Goal: Task Accomplishment & Management: Complete application form

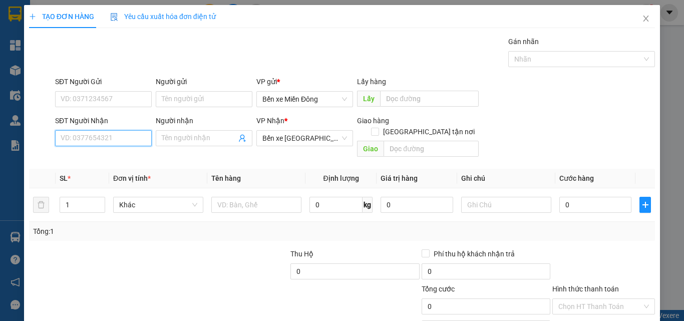
click at [137, 137] on input "SĐT Người Nhận" at bounding box center [103, 138] width 97 height 16
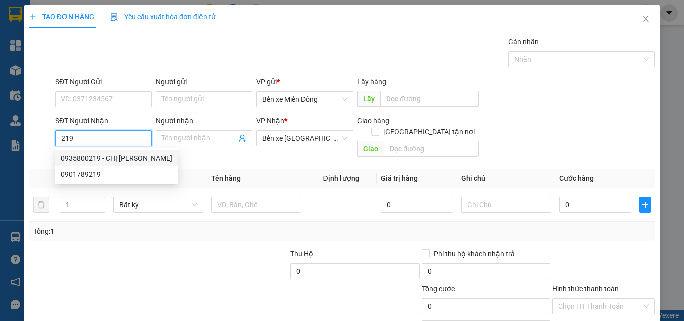
drag, startPoint x: 108, startPoint y: 155, endPoint x: 115, endPoint y: 163, distance: 9.9
click at [109, 155] on div "0935800219 - CHỊ [PERSON_NAME]" at bounding box center [117, 158] width 112 height 11
type input "0935800219"
type input "CHỊ [PERSON_NAME]"
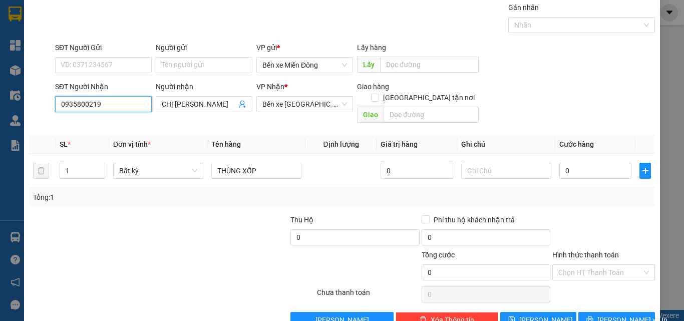
scroll to position [50, 0]
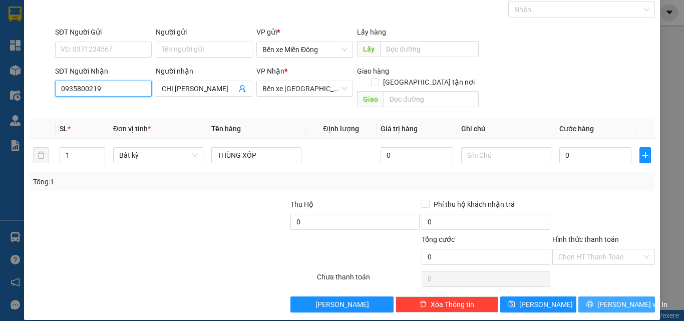
type input "0935800219"
click at [629, 299] on span "[PERSON_NAME] và In" at bounding box center [632, 304] width 70 height 11
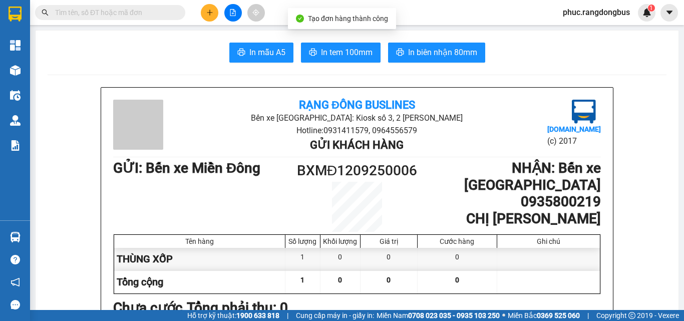
click at [467, 54] on span "In biên nhận 80mm" at bounding box center [442, 52] width 69 height 13
click at [205, 14] on button at bounding box center [210, 13] width 18 height 18
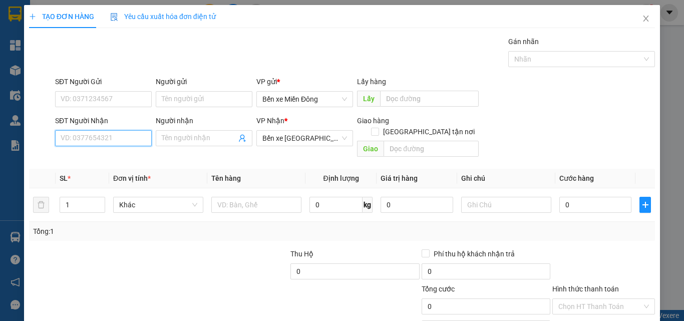
click at [122, 141] on input "SĐT Người Nhận" at bounding box center [103, 138] width 97 height 16
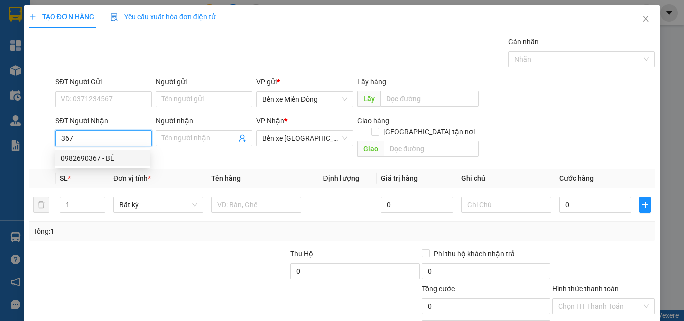
click at [79, 161] on div "0982690367 - BÉ" at bounding box center [103, 158] width 84 height 11
type input "0982690367"
type input "BÉ"
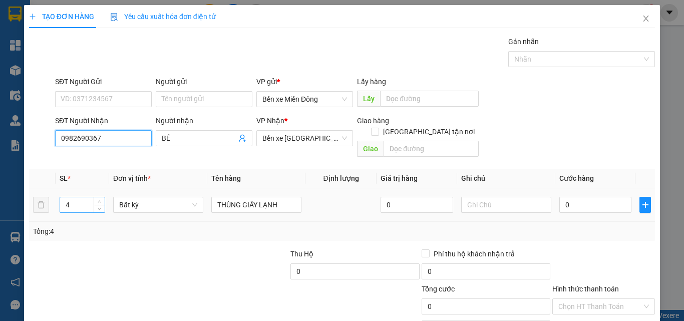
type input "0982690367"
click at [74, 197] on input "4" at bounding box center [82, 204] width 45 height 15
type input "1"
click at [290, 197] on input "THÙNG GIẤY LẠNH" at bounding box center [256, 205] width 90 height 16
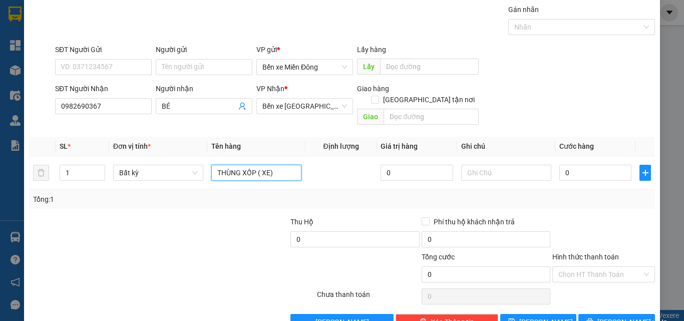
scroll to position [50, 0]
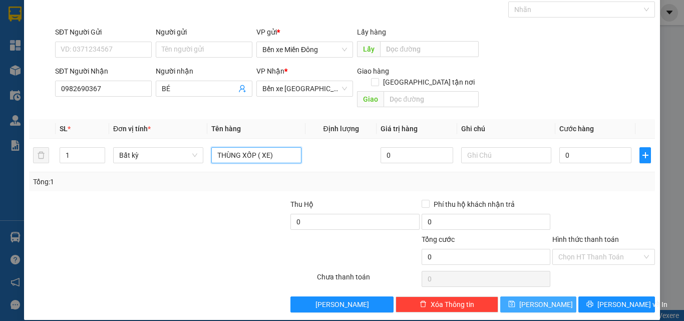
type input "THÙNG XỐP ( XE)"
click at [556, 296] on button "[PERSON_NAME]" at bounding box center [538, 304] width 77 height 16
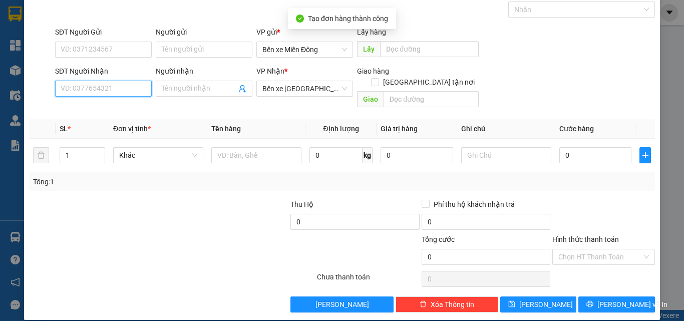
click at [105, 90] on input "SĐT Người Nhận" at bounding box center [103, 89] width 97 height 16
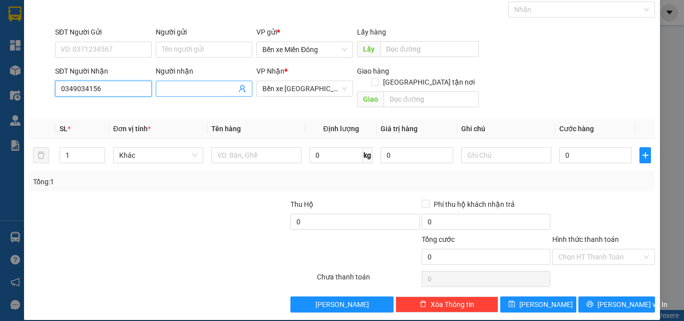
type input "0349034156"
click at [209, 83] on input "Người nhận" at bounding box center [199, 88] width 75 height 11
type input "TIẾNG"
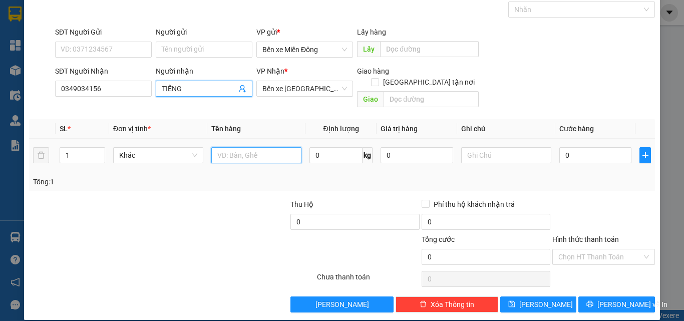
click at [266, 147] on input "text" at bounding box center [256, 155] width 90 height 16
type input "HỒ SƠ"
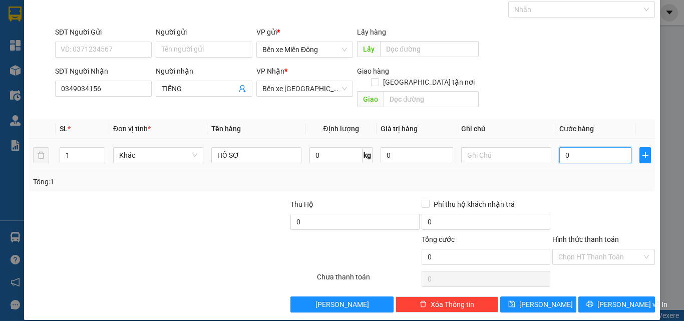
click at [597, 147] on input "0" at bounding box center [595, 155] width 72 height 16
type input "5"
type input "50"
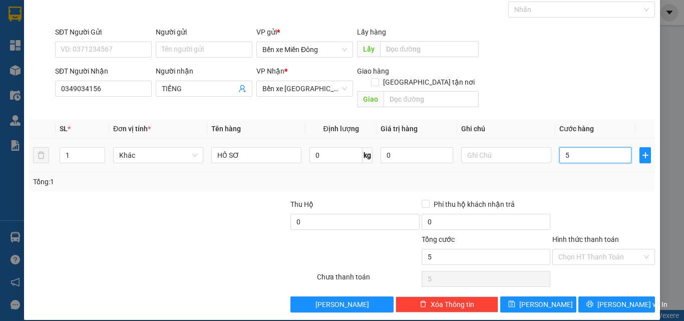
type input "50"
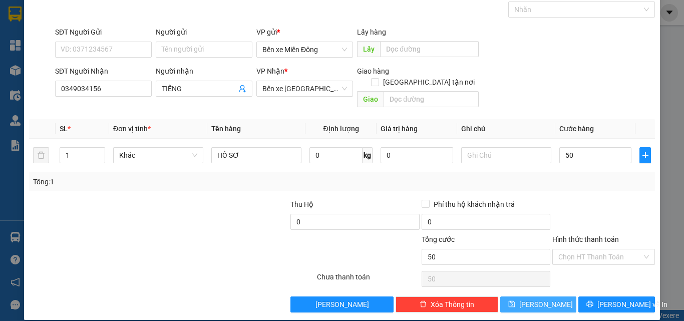
type input "50.000"
click at [538, 299] on span "[PERSON_NAME]" at bounding box center [546, 304] width 54 height 11
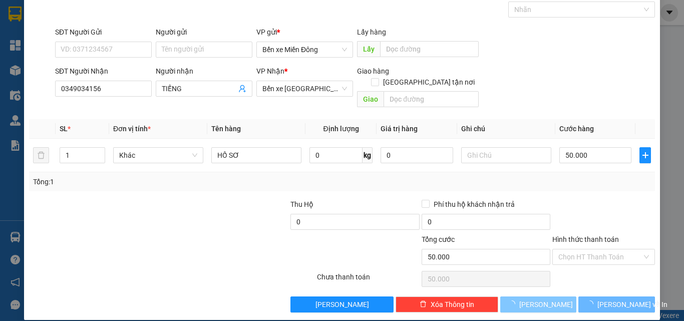
type input "0"
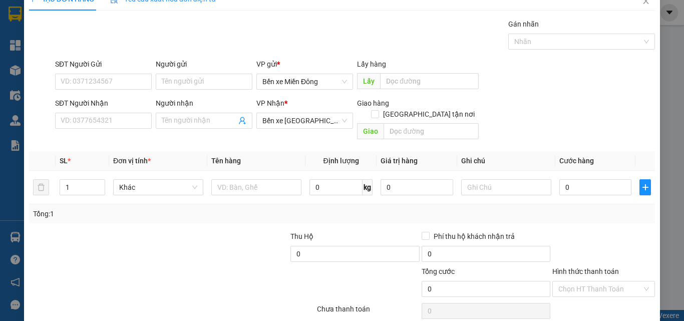
scroll to position [0, 0]
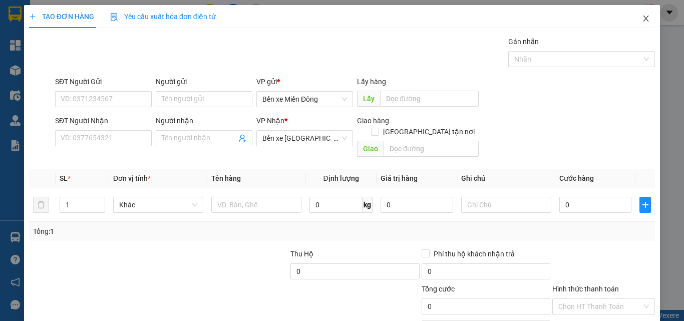
click at [642, 17] on icon "close" at bounding box center [646, 19] width 8 height 8
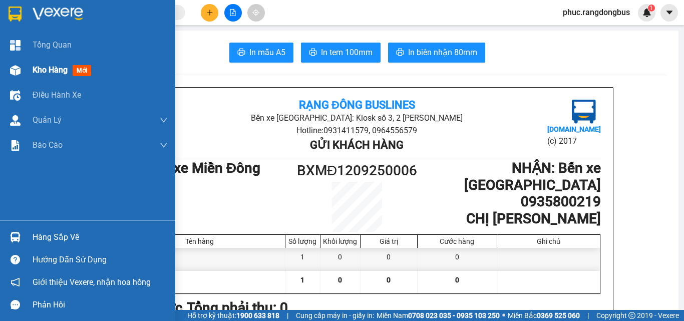
click at [59, 76] on div "Kho hàng mới" at bounding box center [64, 70] width 63 height 13
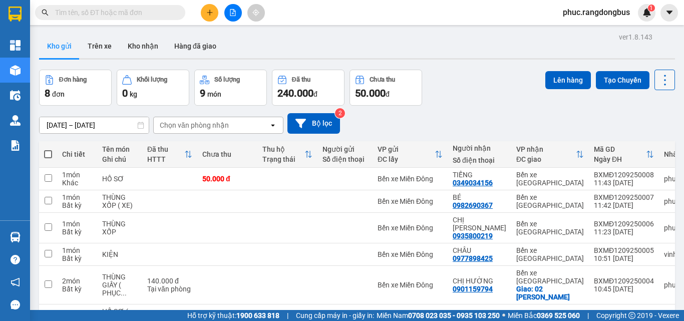
click at [664, 75] on icon at bounding box center [665, 80] width 14 height 14
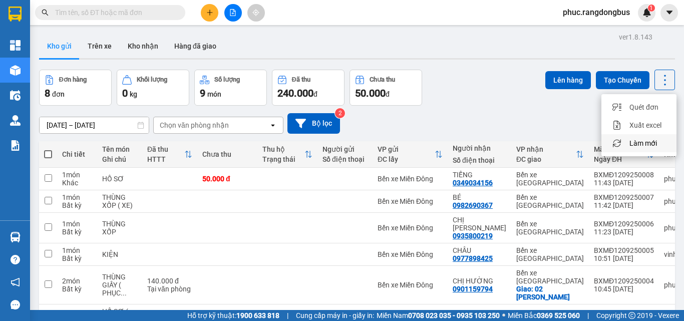
click at [663, 141] on div "Làm mới" at bounding box center [638, 143] width 59 height 10
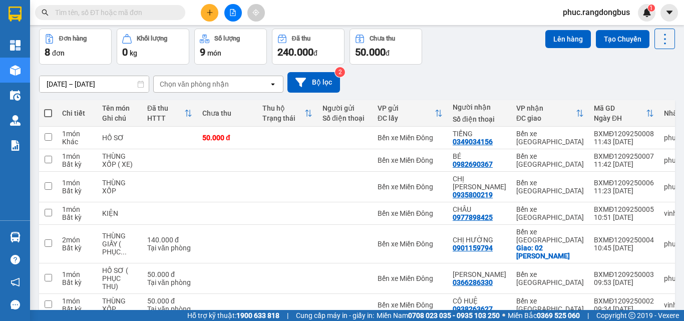
scroll to position [99, 0]
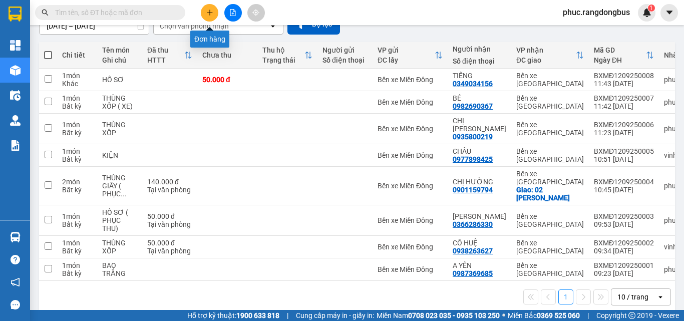
click at [213, 14] on button at bounding box center [210, 13] width 18 height 18
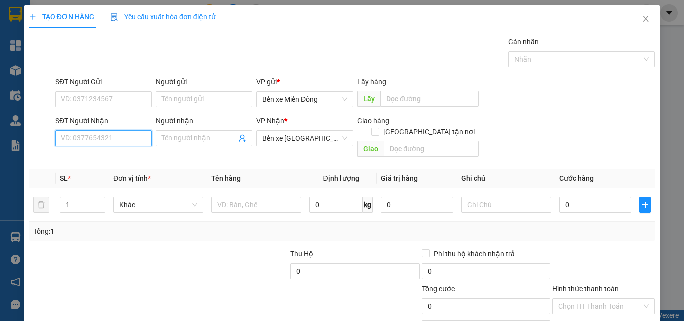
click at [119, 133] on input "SĐT Người Nhận" at bounding box center [103, 138] width 97 height 16
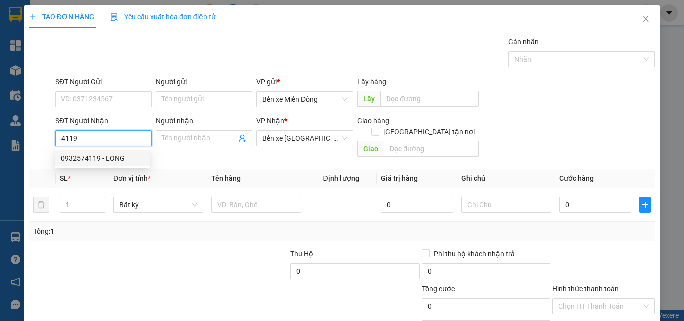
click at [120, 157] on div "0932574119 - LONG" at bounding box center [103, 158] width 84 height 11
type input "0932574119"
type input "LONG"
type input "CÂY XĂNG BỒ ĐỀ, ĐỨC NHUẬN"
type input "200.000"
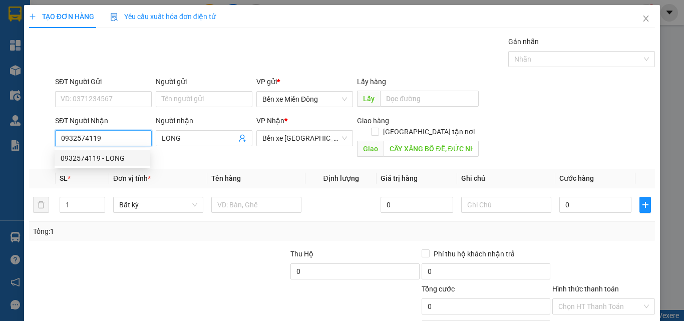
type input "200.000"
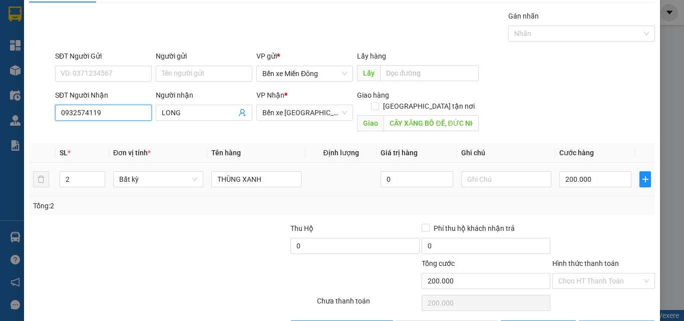
scroll to position [50, 0]
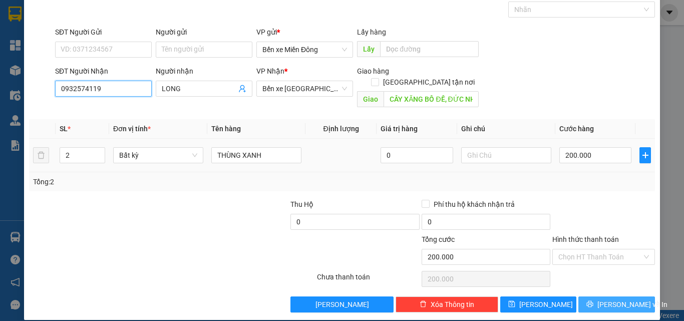
type input "0932574119"
drag, startPoint x: 622, startPoint y: 294, endPoint x: 612, endPoint y: 294, distance: 10.5
click at [622, 299] on span "[PERSON_NAME] và In" at bounding box center [632, 304] width 70 height 11
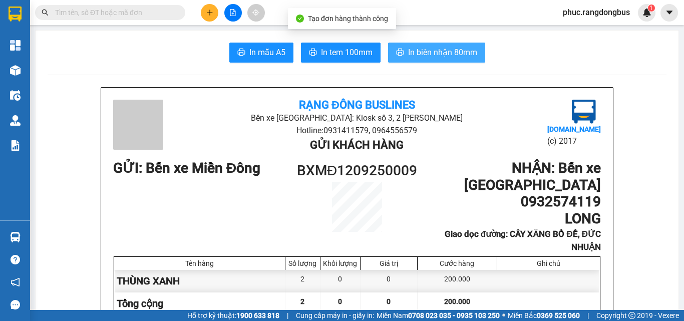
click at [454, 59] on span "In biên nhận 80mm" at bounding box center [442, 52] width 69 height 13
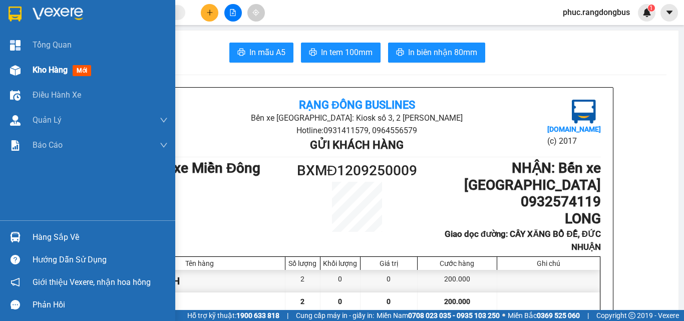
click at [72, 76] on div "Kho hàng mới" at bounding box center [64, 70] width 63 height 13
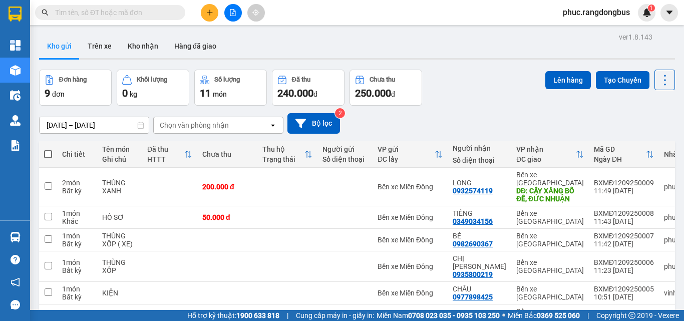
click at [421, 119] on div "[DATE] – [DATE] Press the down arrow key to interact with the calendar and sele…" at bounding box center [357, 123] width 636 height 21
click at [53, 182] on td at bounding box center [48, 187] width 18 height 39
checkbox input "true"
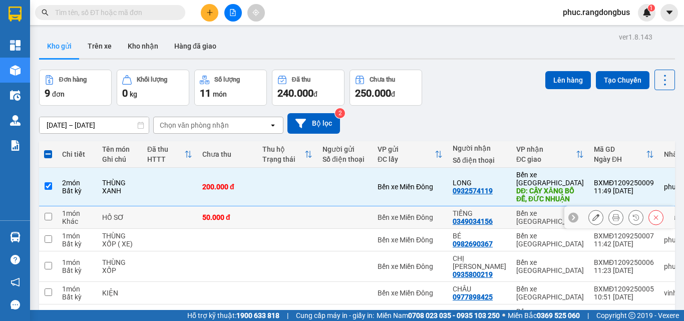
drag, startPoint x: 47, startPoint y: 209, endPoint x: 52, endPoint y: 213, distance: 6.4
click at [46, 213] on input "checkbox" at bounding box center [49, 217] width 8 height 8
checkbox input "true"
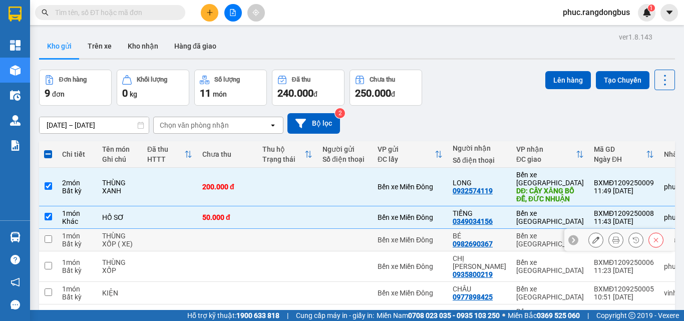
click at [47, 229] on td at bounding box center [48, 240] width 18 height 23
checkbox input "true"
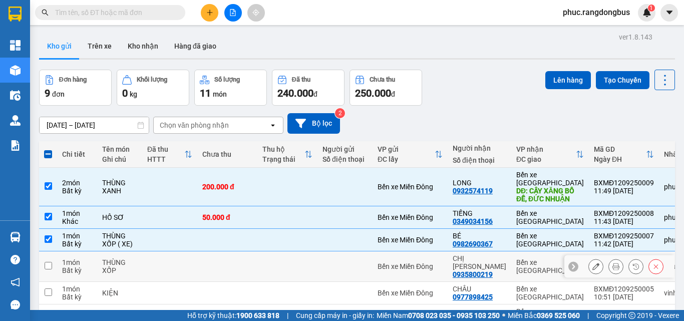
click at [46, 262] on input "checkbox" at bounding box center [49, 266] width 8 height 8
checkbox input "true"
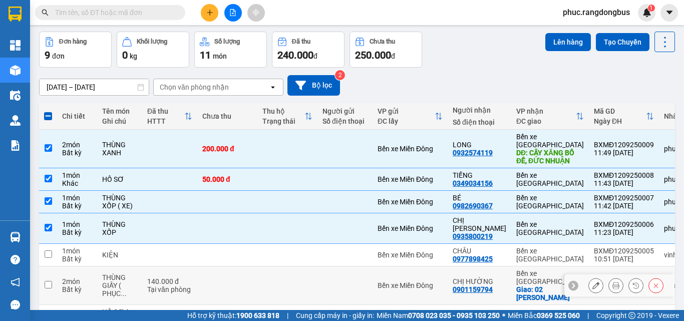
scroll to position [100, 0]
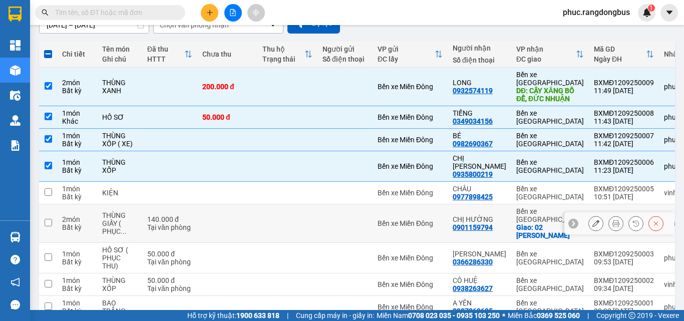
click at [51, 219] on input "checkbox" at bounding box center [49, 223] width 8 height 8
checkbox input "true"
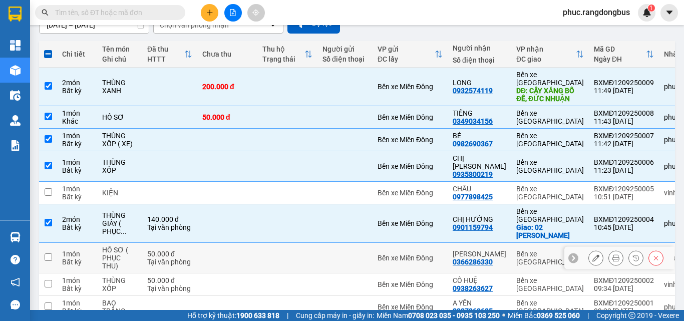
click at [53, 243] on td at bounding box center [48, 258] width 18 height 31
checkbox input "true"
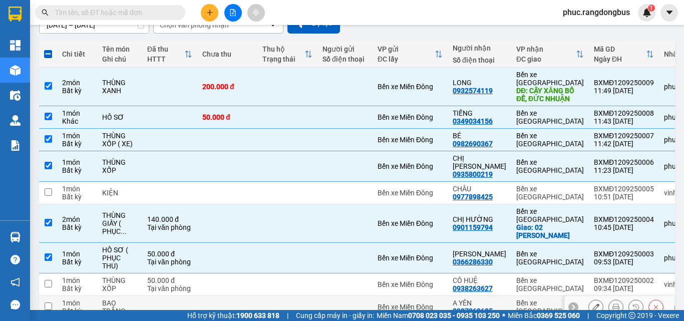
click at [45, 302] on input "checkbox" at bounding box center [49, 306] width 8 height 8
checkbox input "true"
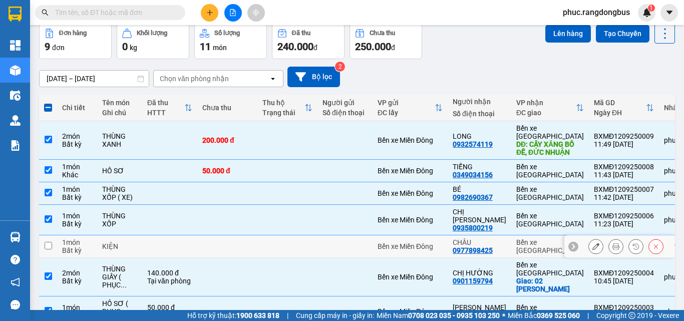
scroll to position [0, 0]
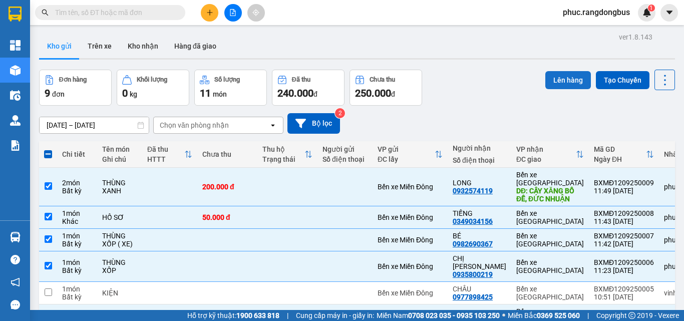
click at [553, 84] on button "Lên hàng" at bounding box center [568, 80] width 46 height 18
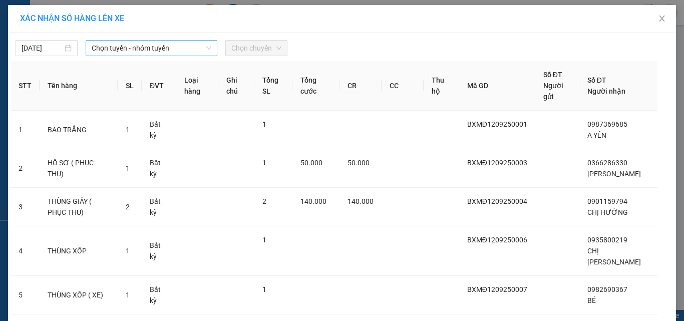
click at [157, 55] on span "Chọn tuyến - nhóm tuyến" at bounding box center [152, 48] width 120 height 15
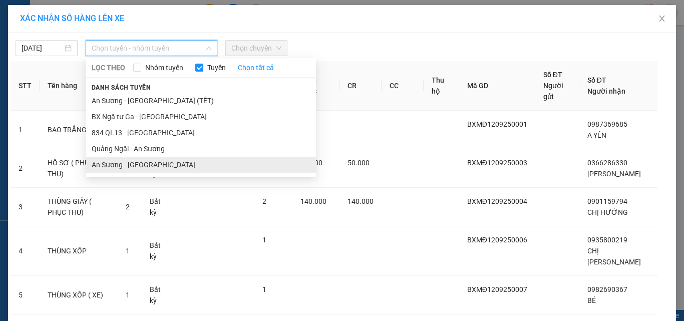
click at [151, 166] on li "An Sương - [GEOGRAPHIC_DATA]" at bounding box center [201, 165] width 230 height 16
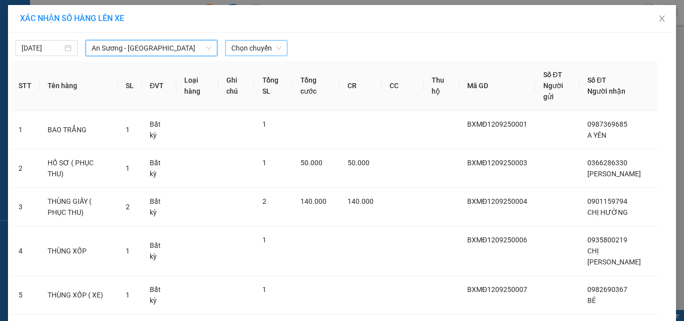
click at [268, 43] on span "Chọn chuyến" at bounding box center [256, 48] width 50 height 15
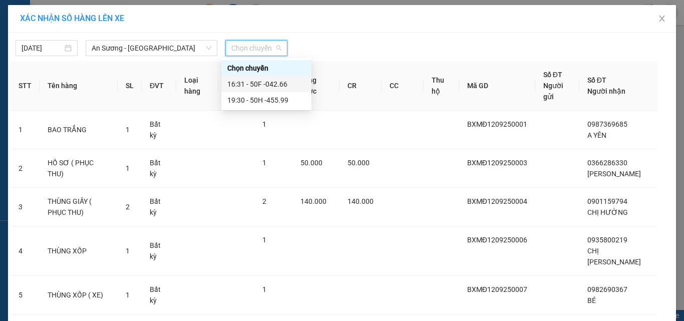
click at [297, 86] on div "16:31 - 50F -042.66" at bounding box center [266, 84] width 78 height 11
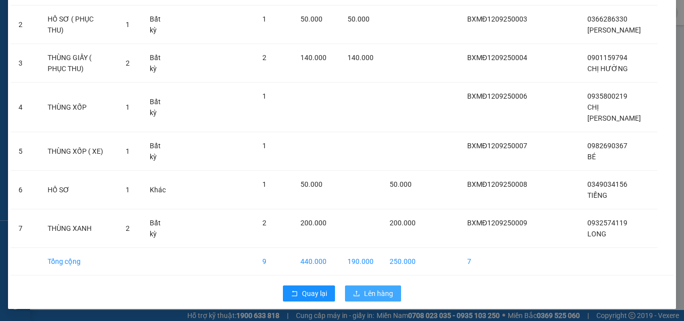
scroll to position [161, 0]
click at [386, 289] on span "Lên hàng" at bounding box center [378, 293] width 29 height 11
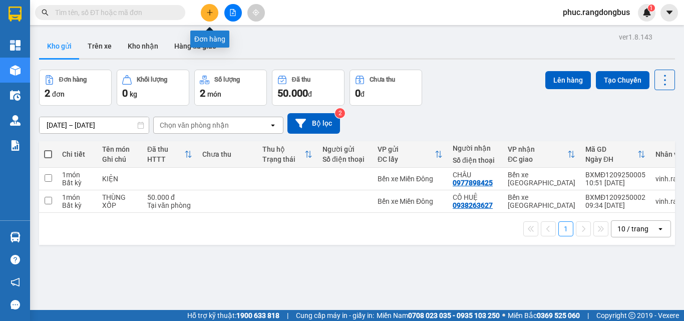
click at [206, 11] on icon "plus" at bounding box center [209, 12] width 7 height 7
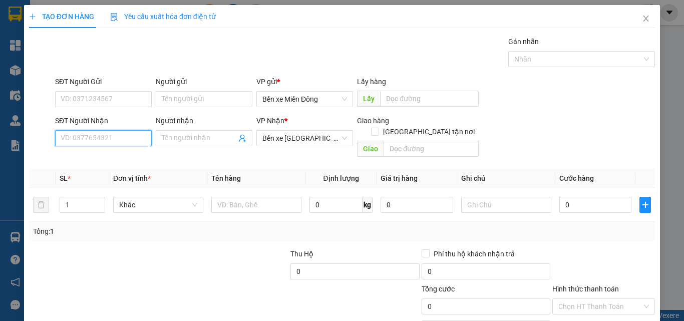
click at [111, 140] on input "SĐT Người Nhận" at bounding box center [103, 138] width 97 height 16
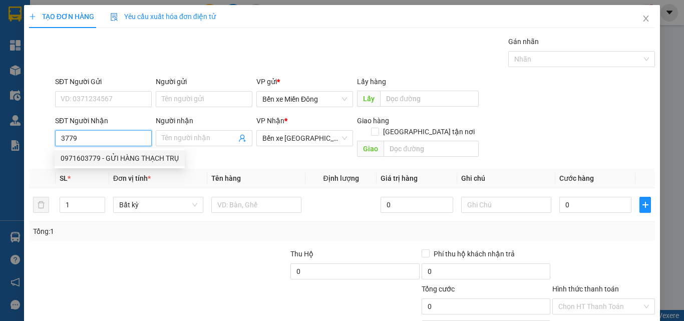
click at [123, 159] on div "0971603779 - GỬI HÀNG THẠCH TRỤ" at bounding box center [120, 158] width 118 height 11
type input "0971603779"
type input "GỬI HÀNG THẠCH TRỤ"
type input "CÂY XĂNG 162 ( TRÀ CỔ)"
type input "200.000"
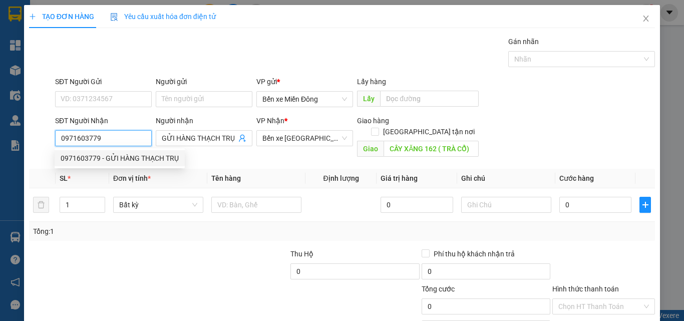
type input "200.000"
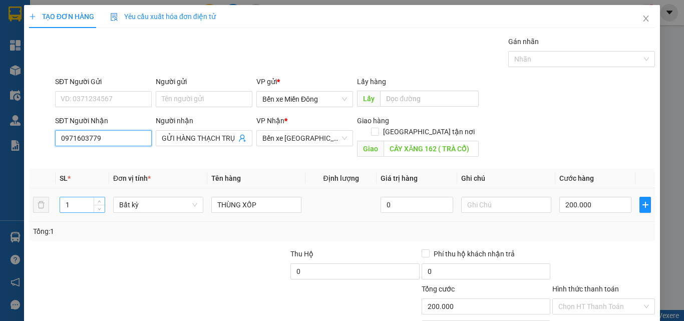
type input "0971603779"
click at [86, 197] on input "1" at bounding box center [82, 204] width 45 height 15
type input "2"
click at [270, 198] on input "THÙNG XỐP" at bounding box center [256, 205] width 90 height 16
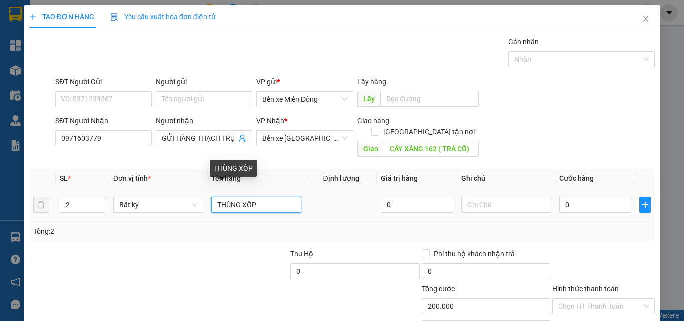
type input "0"
type input "T"
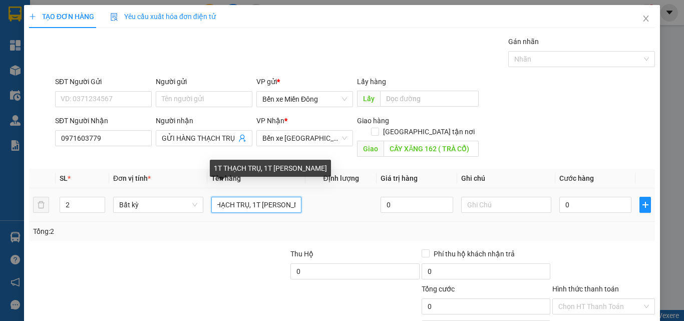
click at [276, 197] on input "1T THẠCH TRỤ, 1T [PERSON_NAME]" at bounding box center [256, 205] width 90 height 16
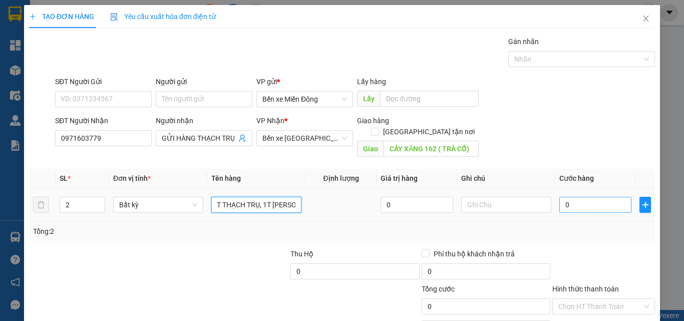
type input "1T THẠCH TRỤ, 1T [PERSON_NAME]"
click at [559, 197] on input "0" at bounding box center [595, 205] width 72 height 16
type input "5"
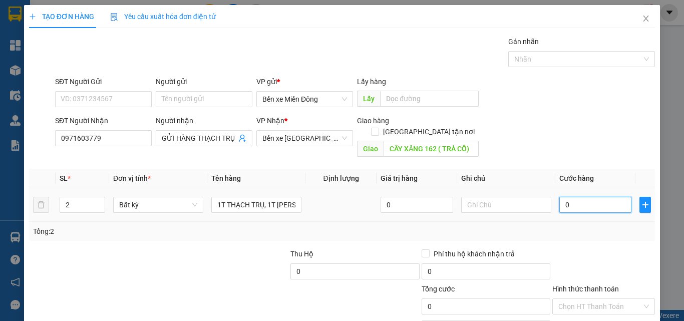
type input "5"
type input "50"
type input "500"
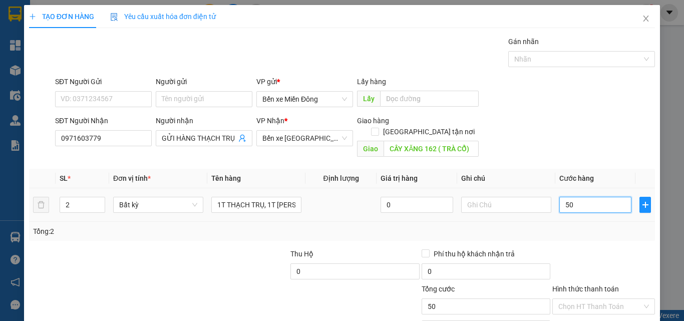
type input "500"
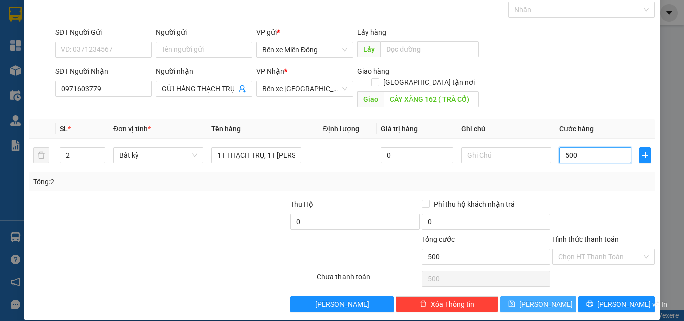
type input "500"
type input "500.000"
click at [543, 296] on button "[PERSON_NAME]" at bounding box center [538, 304] width 77 height 16
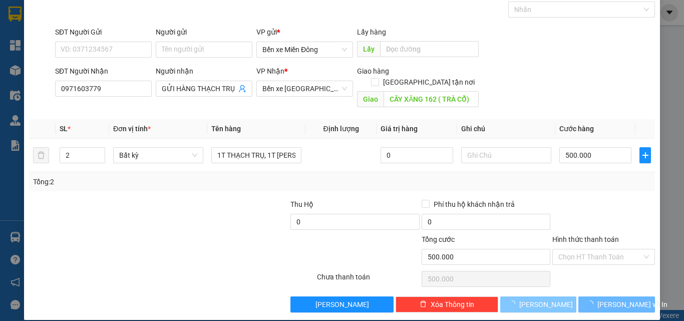
type input "0"
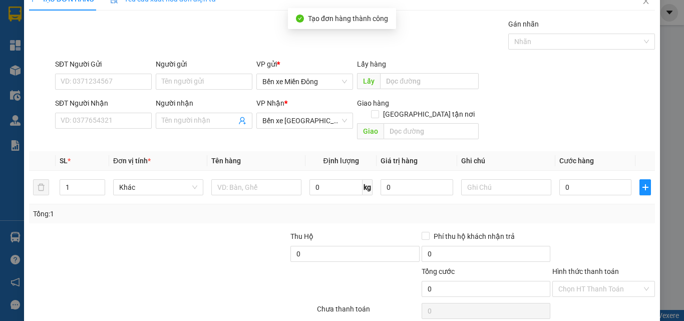
scroll to position [0, 0]
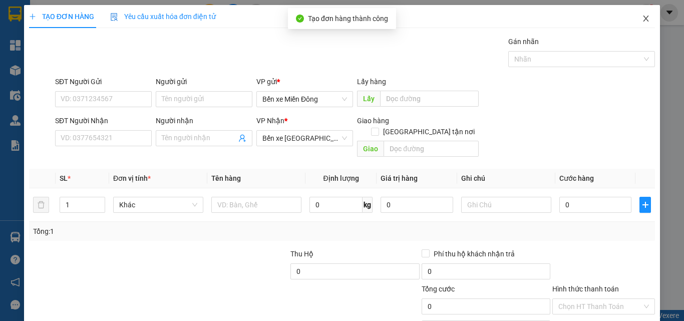
click at [642, 18] on icon "close" at bounding box center [646, 19] width 8 height 8
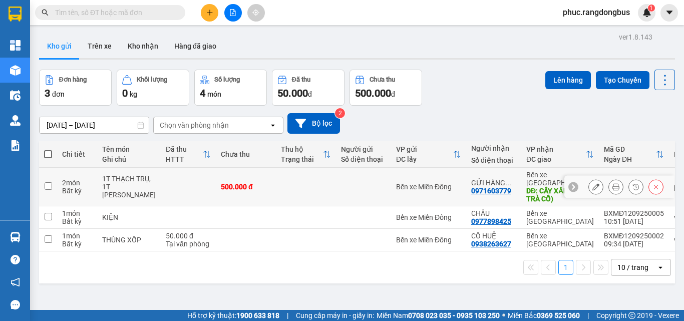
click at [47, 182] on input "checkbox" at bounding box center [49, 186] width 8 height 8
checkbox input "true"
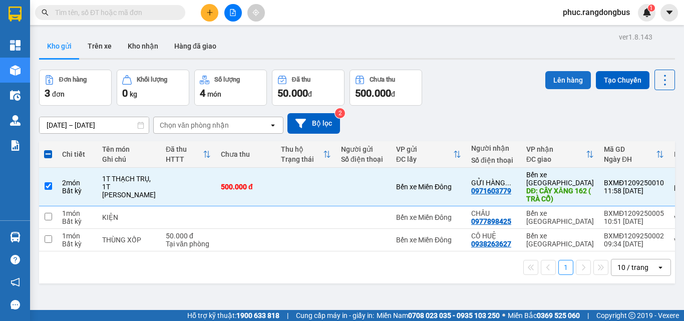
click at [571, 72] on button "Lên hàng" at bounding box center [568, 80] width 46 height 18
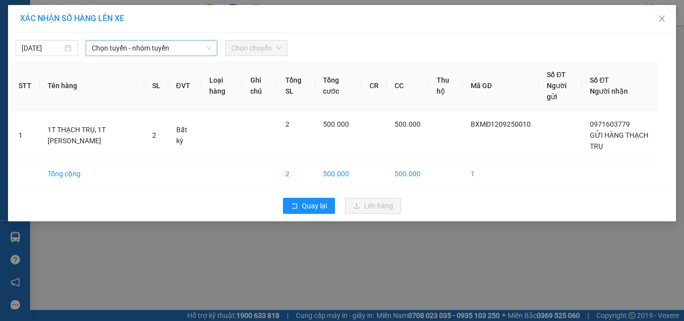
click at [175, 43] on span "Chọn tuyến - nhóm tuyến" at bounding box center [152, 48] width 120 height 15
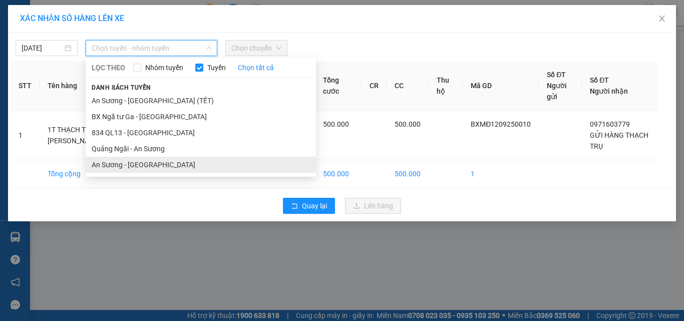
click at [177, 170] on li "An Sương - [GEOGRAPHIC_DATA]" at bounding box center [201, 165] width 230 height 16
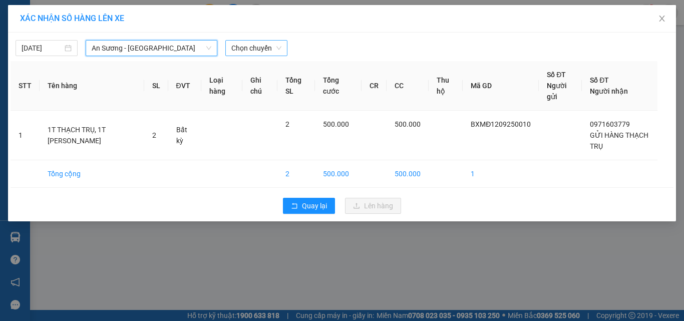
click at [275, 46] on span "Chọn chuyến" at bounding box center [256, 48] width 50 height 15
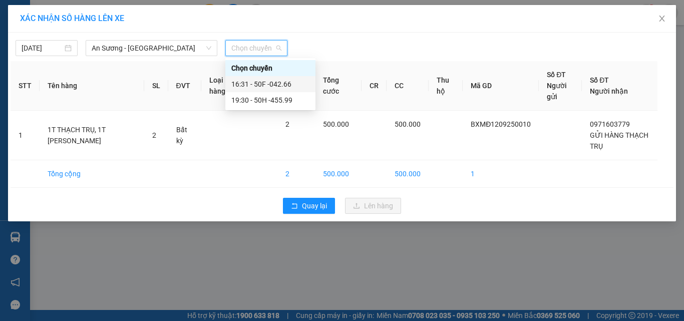
click at [296, 83] on div "16:31 - 50F -042.66" at bounding box center [270, 84] width 78 height 11
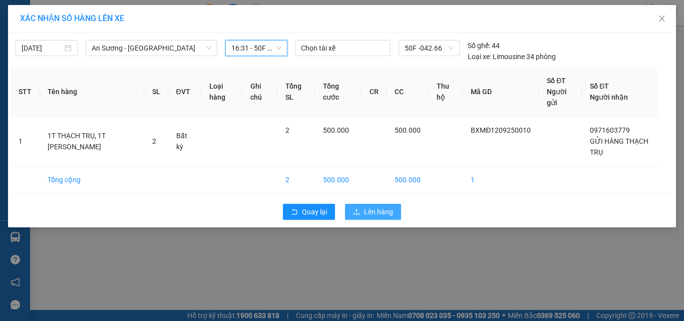
click at [378, 207] on span "Lên hàng" at bounding box center [378, 211] width 29 height 11
